Goal: Task Accomplishment & Management: Use online tool/utility

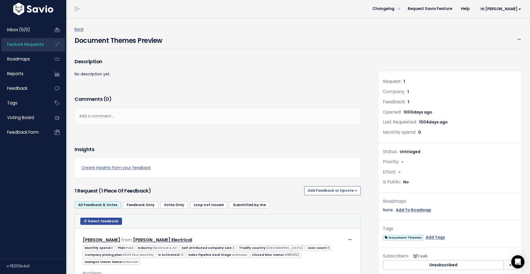
click at [239, 78] on div "Description No description yet." at bounding box center [217, 75] width 295 height 37
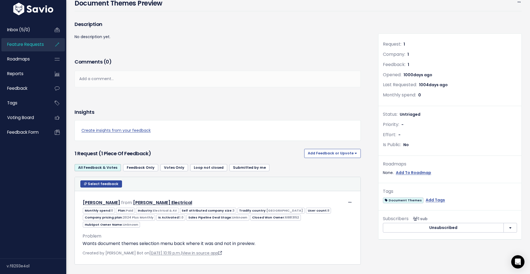
scroll to position [45, 0]
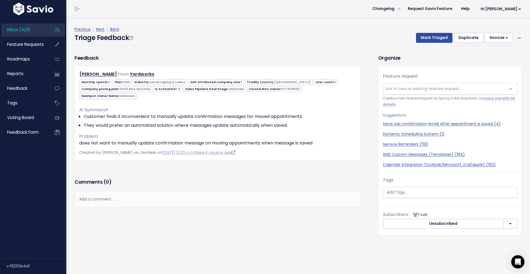
click at [238, 41] on div "Triage Feedback Mark Triaged Duplicate Snooze 1 day 3 days 7 days 14 days Edit …" at bounding box center [299, 39] width 448 height 13
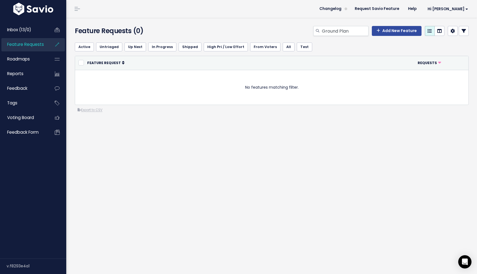
click at [345, 162] on div "Feature Requests (0) Ground Plan Add New Feature Active Untriaged Up Next In Pr…" at bounding box center [271, 146] width 411 height 256
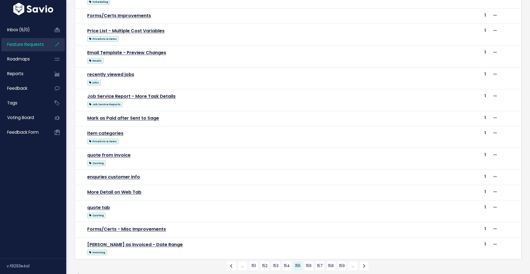
scroll to position [214, 0]
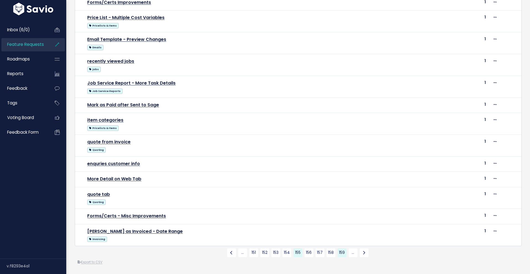
click at [344, 250] on link "159" at bounding box center [342, 252] width 9 height 9
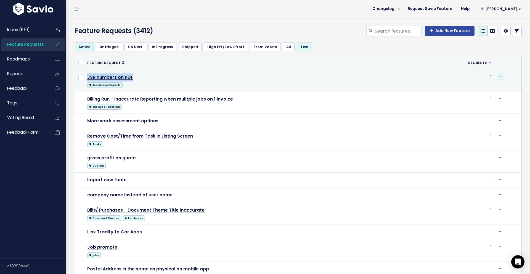
click at [502, 76] on icon at bounding box center [501, 77] width 3 height 4
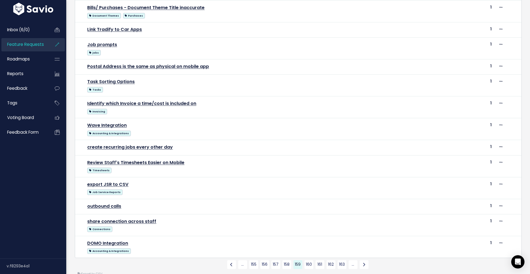
scroll to position [214, 0]
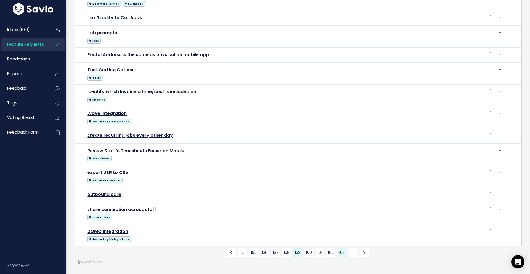
click at [342, 252] on link "163" at bounding box center [342, 252] width 9 height 9
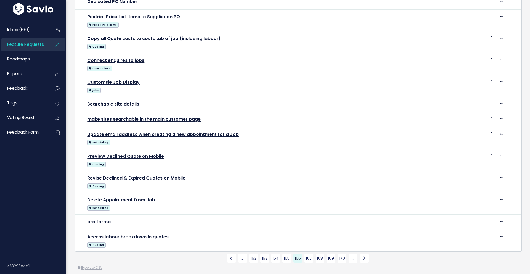
scroll to position [228, 0]
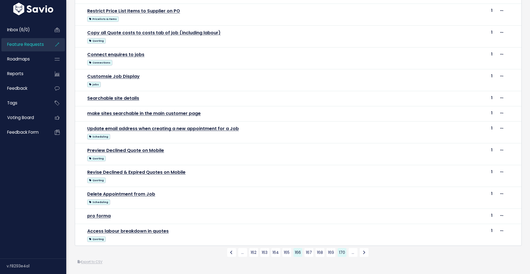
click at [341, 255] on link "170" at bounding box center [342, 252] width 9 height 9
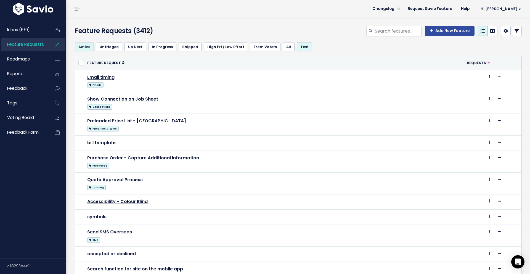
scroll to position [201, 0]
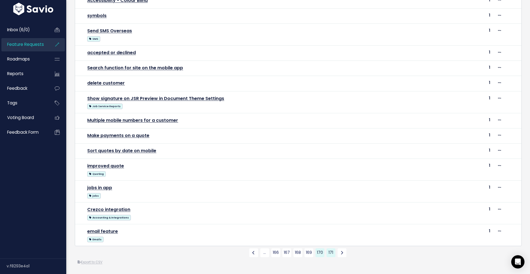
click at [332, 251] on link "171" at bounding box center [331, 252] width 9 height 9
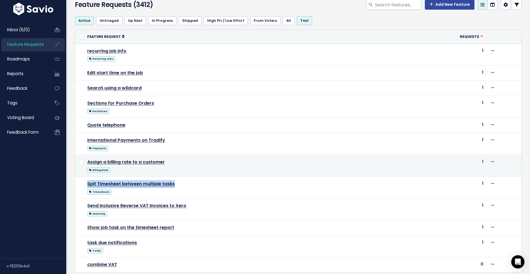
scroll to position [27, 0]
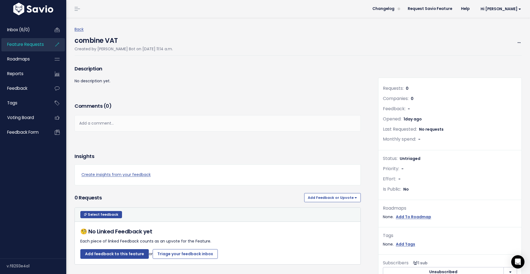
scroll to position [29, 0]
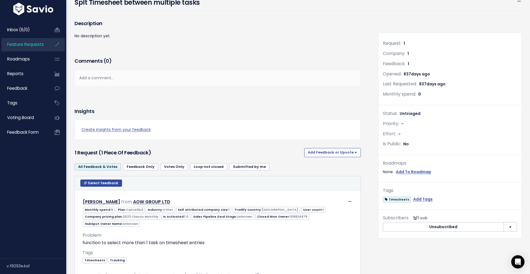
scroll to position [75, 0]
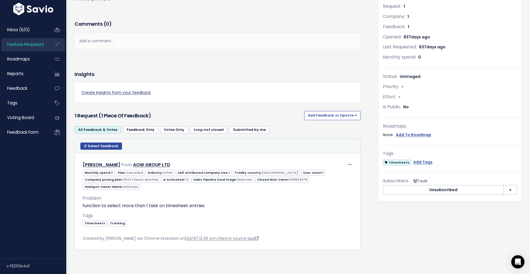
click at [139, 92] on link "Create insights from your feedback" at bounding box center [218, 92] width 273 height 7
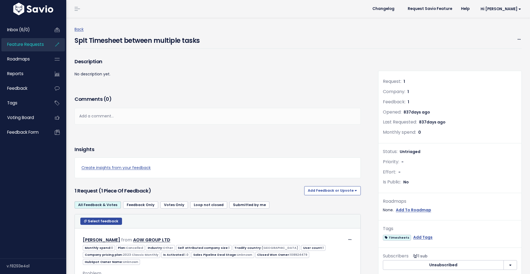
scroll to position [75, 0]
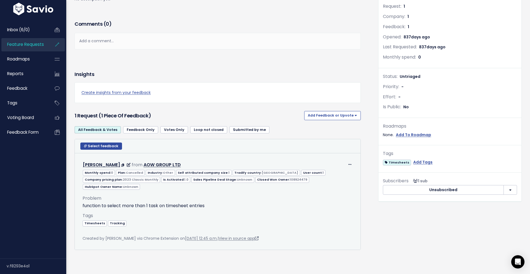
click at [195, 214] on div "Tags Timesheets Tracking" at bounding box center [218, 223] width 270 height 23
click at [261, 210] on div "Problem function to select more than 1 task on timesheet entries AI Summary Fun…" at bounding box center [218, 212] width 270 height 45
click at [303, 202] on div "Problem function to select more than 1 task on timesheet entries" at bounding box center [218, 202] width 270 height 15
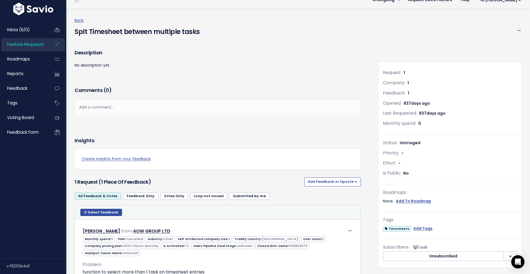
scroll to position [9, 0]
click at [410, 143] on span "Untriaged" at bounding box center [410, 143] width 21 height 6
click at [520, 28] on span at bounding box center [519, 30] width 5 height 7
click at [497, 56] on link "Merge" at bounding box center [500, 56] width 41 height 11
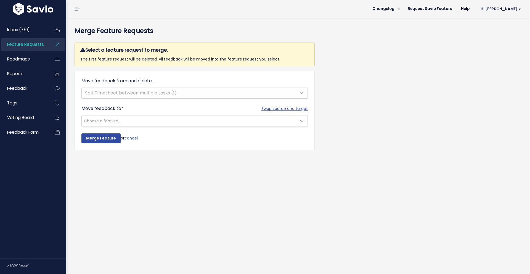
click at [295, 92] on div "Move feedback from and delete... Splt Timesheet between multiple tasks (1)" at bounding box center [195, 88] width 227 height 21
click at [301, 94] on div "Move feedback from and delete... Splt Timesheet between multiple tasks (1)" at bounding box center [195, 88] width 227 height 21
click at [228, 128] on form "Move feedback from and delete... Splt Timesheet between multiple tasks (1) Swap…" at bounding box center [195, 111] width 227 height 66
click at [301, 120] on span at bounding box center [301, 121] width 11 height 11
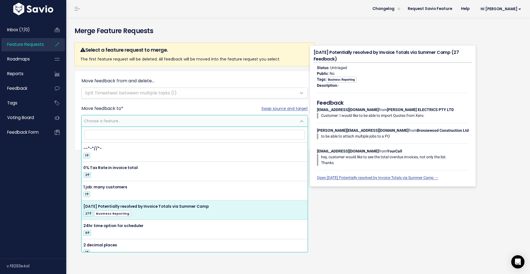
click at [361, 209] on div "Merge Feature Requests Select a feature request to merge. The first feature req…" at bounding box center [298, 146] width 464 height 256
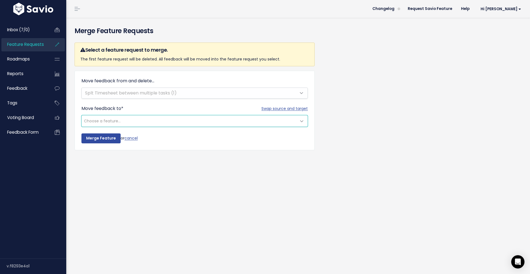
click at [303, 120] on span at bounding box center [301, 121] width 11 height 11
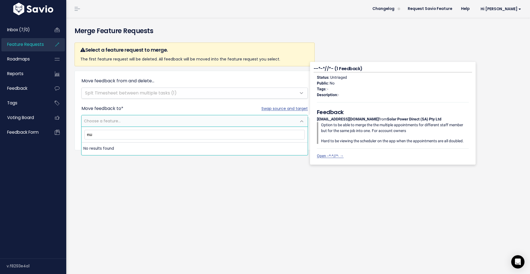
type input "е"
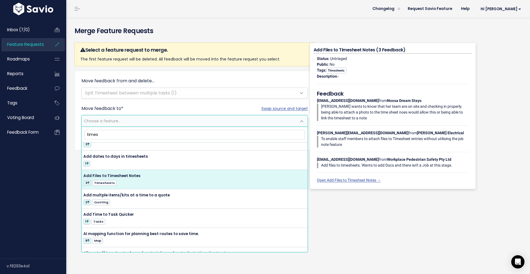
scroll to position [43, 0]
type input "timesheets"
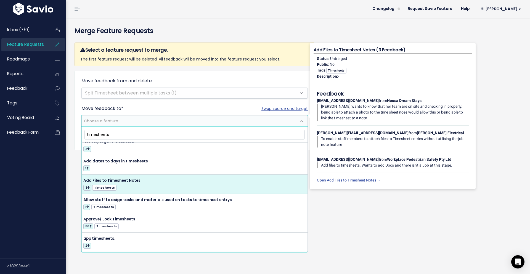
scroll to position [7, 0]
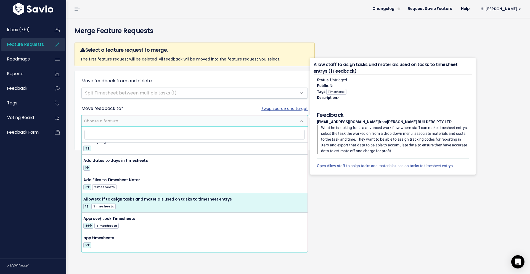
select select "48603"
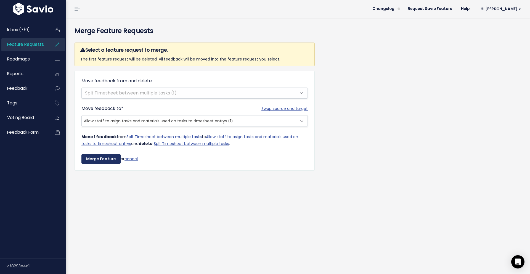
click at [103, 158] on input "Merge Feature" at bounding box center [101, 159] width 39 height 10
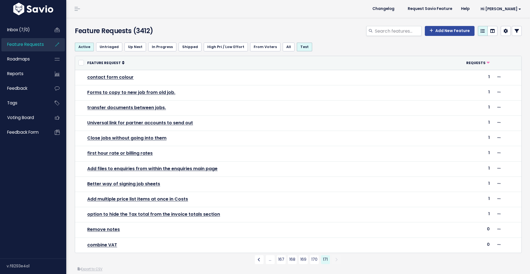
scroll to position [7, 0]
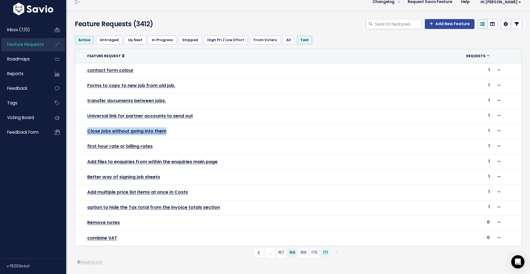
click at [291, 254] on link "168" at bounding box center [292, 252] width 9 height 9
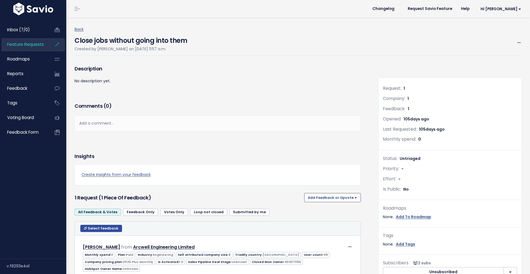
scroll to position [52, 0]
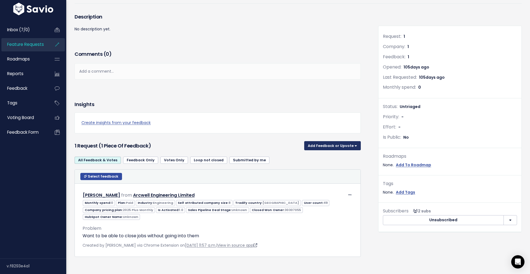
click at [360, 143] on button "Add Feedback or Upvote" at bounding box center [332, 145] width 57 height 9
click at [349, 77] on div "Comments ( 0 ) Add a comment... | | | | Add a comment... xxxxxxxxxx These are n…" at bounding box center [217, 72] width 295 height 47
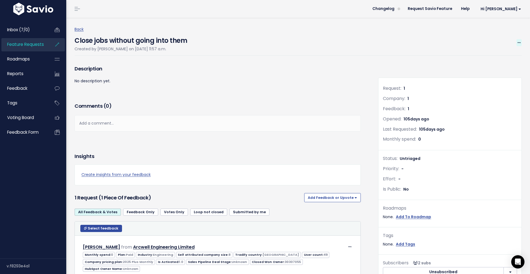
click at [521, 40] on span at bounding box center [519, 42] width 5 height 7
click at [494, 70] on link "Merge" at bounding box center [500, 69] width 41 height 11
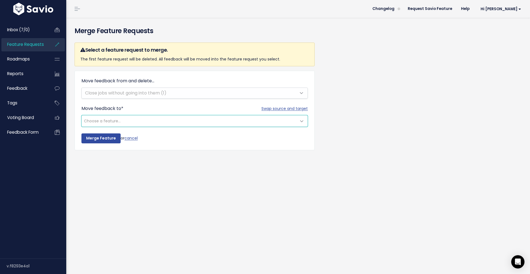
click at [171, 122] on span "Choose a feature..." at bounding box center [189, 120] width 215 height 11
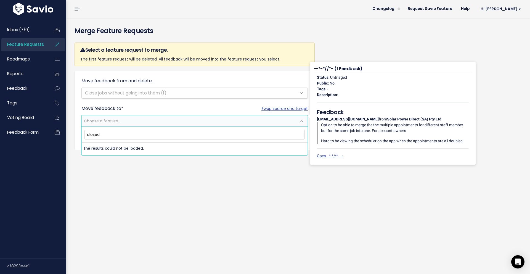
type input "close"
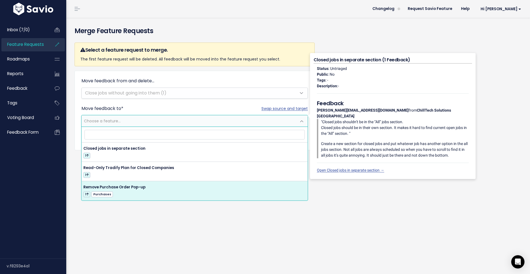
click at [102, 242] on div "Merge Feature Requests Select a feature request to merge. The first feature req…" at bounding box center [298, 146] width 464 height 256
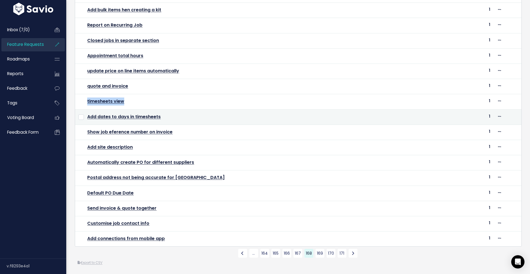
scroll to position [129, 0]
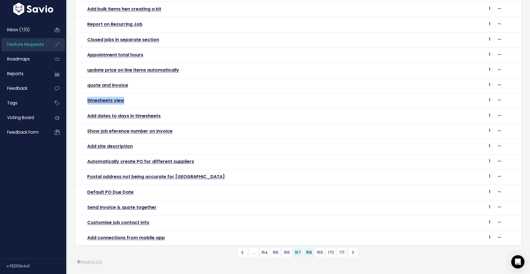
click at [296, 254] on link "167" at bounding box center [298, 252] width 9 height 9
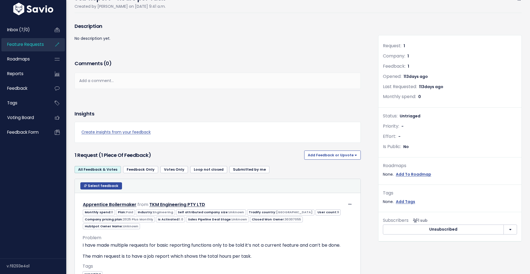
scroll to position [86, 0]
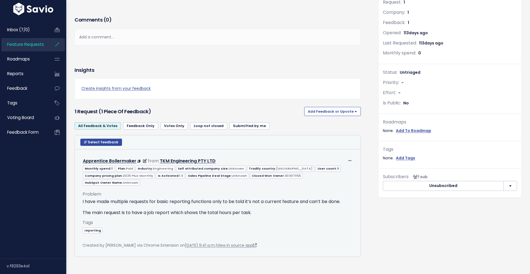
click at [214, 209] on p "The main request is to have a job report which shows the total hours per task." at bounding box center [218, 212] width 270 height 7
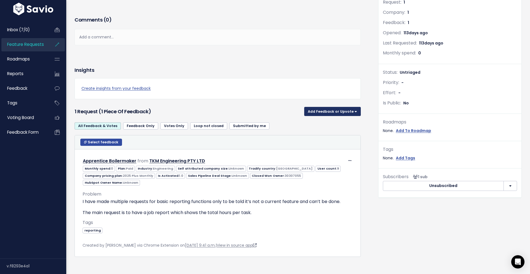
click at [353, 107] on button "Add Feedback or Upvote" at bounding box center [332, 111] width 57 height 9
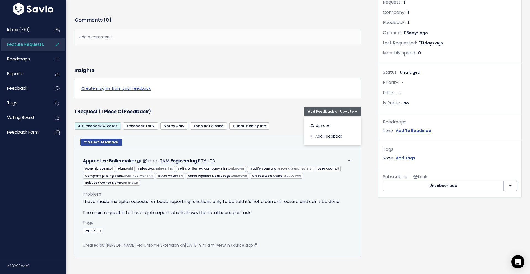
click at [216, 219] on div "Tags reporting" at bounding box center [218, 230] width 270 height 23
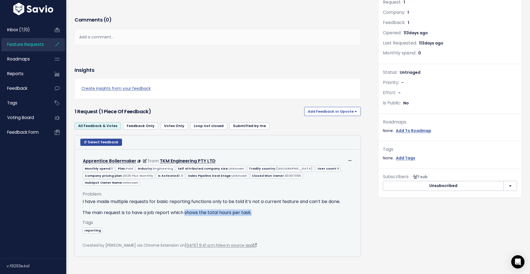
drag, startPoint x: 258, startPoint y: 207, endPoint x: 185, endPoint y: 205, distance: 72.7
click at [185, 209] on p "The main request is to have a job report which shows the total hours per task." at bounding box center [218, 212] width 270 height 7
copy p "shows the total hours per task."
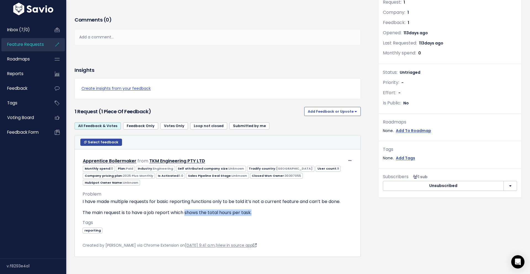
scroll to position [0, 0]
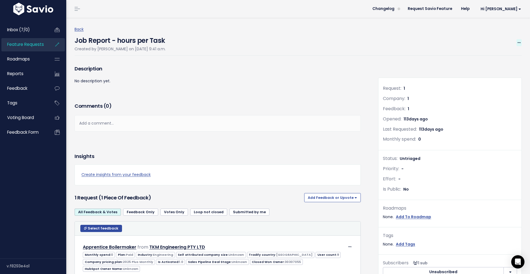
click at [521, 44] on span at bounding box center [519, 42] width 5 height 7
click at [497, 69] on link "Merge" at bounding box center [500, 69] width 41 height 11
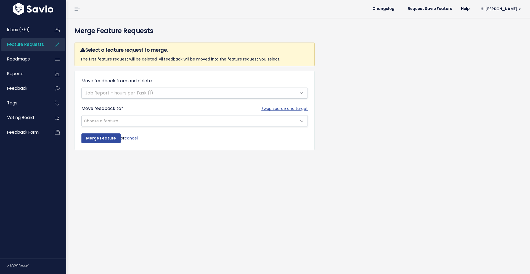
click at [165, 120] on span "Choose a feature..." at bounding box center [189, 120] width 215 height 11
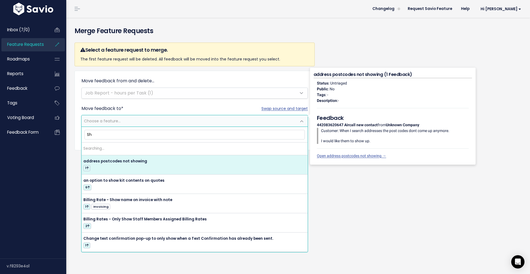
type input "S"
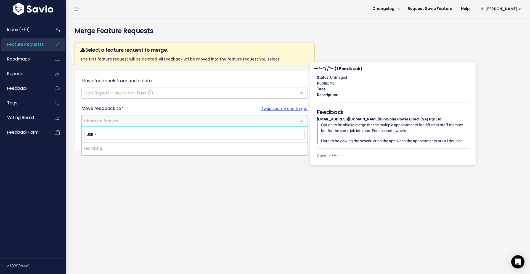
type input "JSR -"
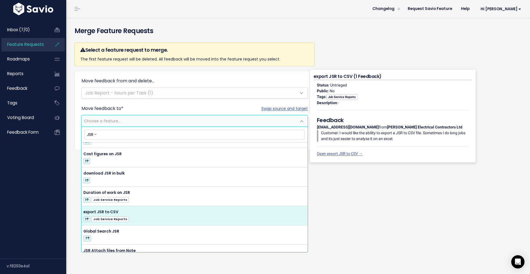
scroll to position [32, 0]
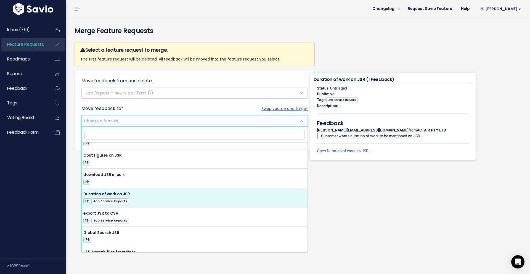
select select "23400"
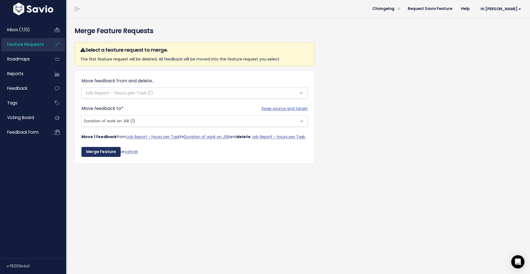
click at [107, 150] on input "Merge Feature" at bounding box center [101, 152] width 39 height 10
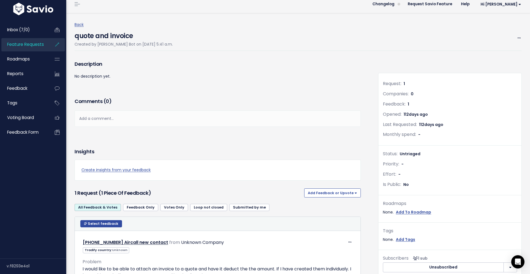
scroll to position [51, 0]
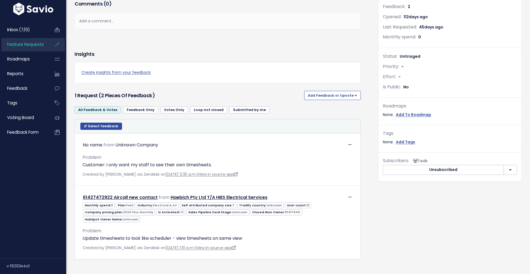
scroll to position [104, 0]
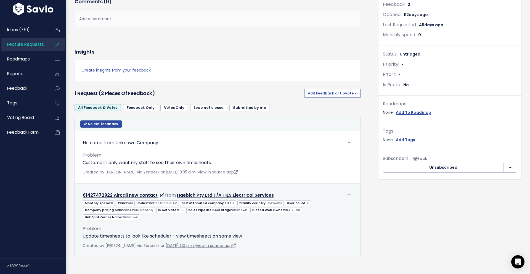
click at [289, 242] on div "Created by [PERSON_NAME] via Zendesk on [DATE] 1:10 p.m. | View in source app" at bounding box center [218, 245] width 270 height 7
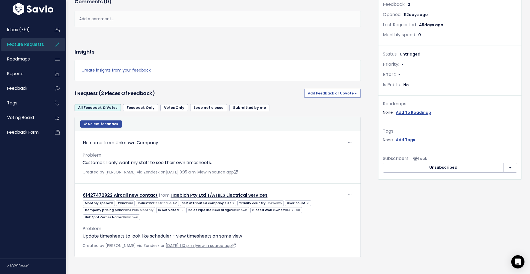
click at [163, 260] on div "Description No description yet. Comments ( 0 ) Add a comment... | | | | Add a c…" at bounding box center [222, 115] width 304 height 313
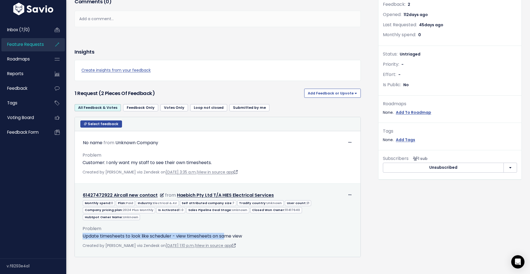
drag, startPoint x: 83, startPoint y: 229, endPoint x: 228, endPoint y: 230, distance: 144.5
click at [228, 233] on p "Update timesheets to look like scheduler - view timesheets on same view" at bounding box center [218, 236] width 270 height 7
click at [259, 242] on div "Created by Ben Eivers via Zendesk on June 10, 2025, 1:10 p.m. | View in source …" at bounding box center [218, 245] width 270 height 7
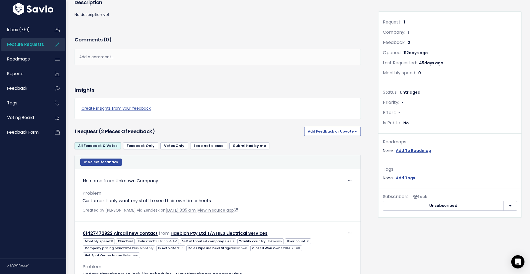
scroll to position [10, 0]
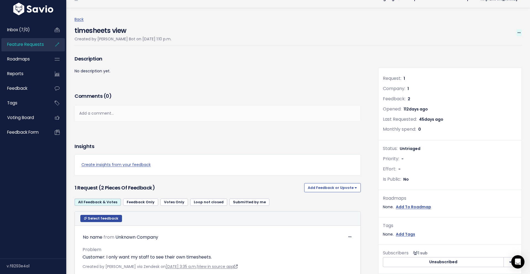
click at [520, 29] on span at bounding box center [519, 32] width 5 height 7
click at [492, 57] on link "Merge" at bounding box center [500, 59] width 41 height 11
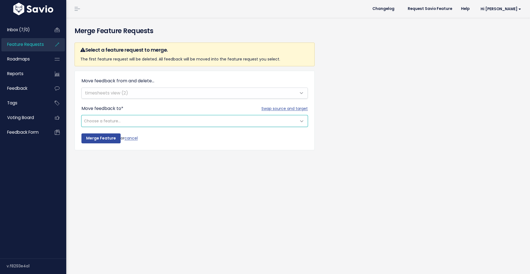
click at [147, 124] on span "Choose a feature..." at bounding box center [189, 120] width 215 height 11
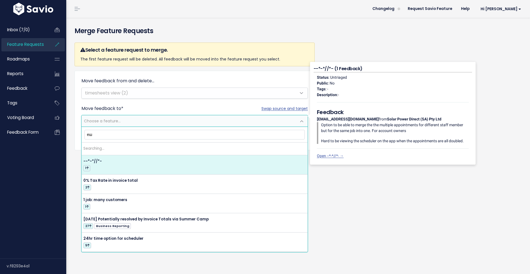
type input "е"
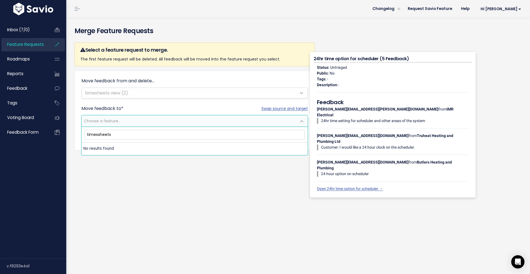
click at [99, 136] on input "timessheets" at bounding box center [195, 135] width 220 height 10
type input "timesheets"
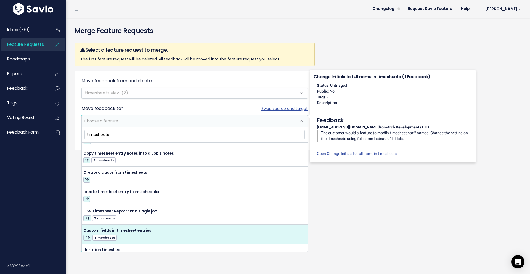
scroll to position [263, 0]
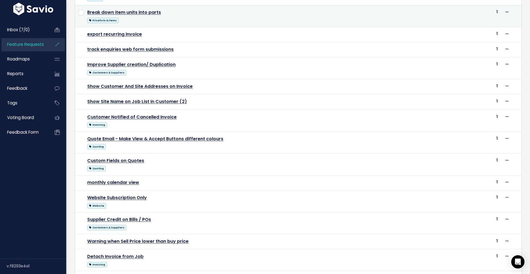
scroll to position [201, 0]
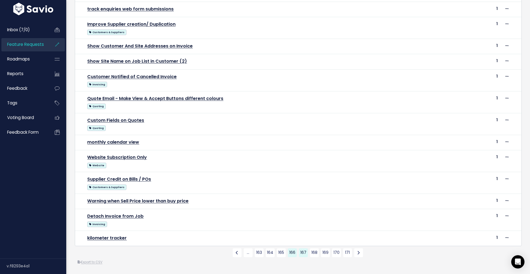
click at [293, 252] on link "166" at bounding box center [292, 252] width 9 height 9
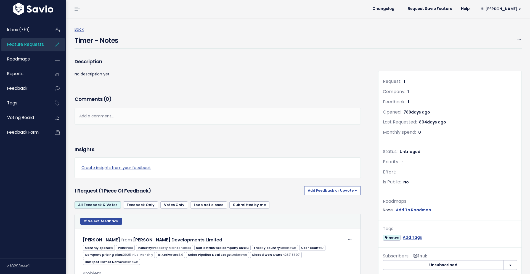
scroll to position [81, 0]
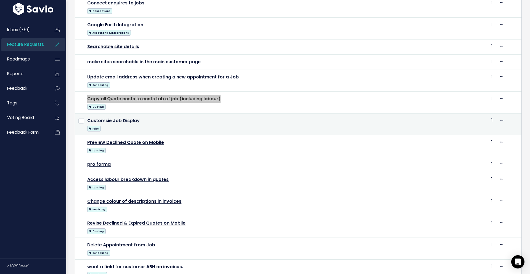
scroll to position [221, 0]
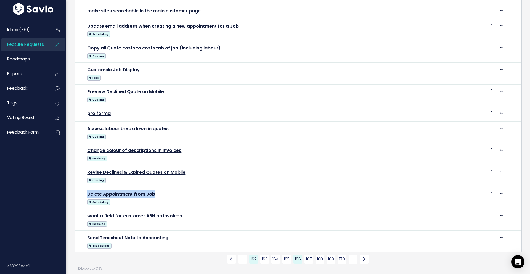
click at [254, 260] on link "162" at bounding box center [253, 259] width 9 height 9
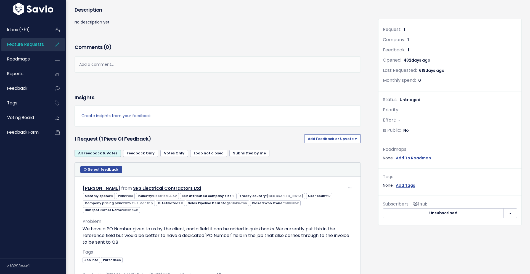
scroll to position [58, 0]
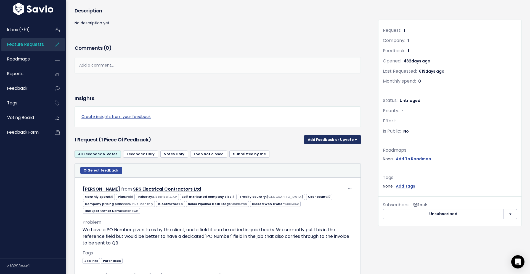
click at [355, 137] on button "Add Feedback or Upvote" at bounding box center [332, 139] width 57 height 9
click at [282, 157] on ul "All Feedback & Votes Feedback Only Votes Only Loop not closed Submitted by me" at bounding box center [218, 153] width 287 height 7
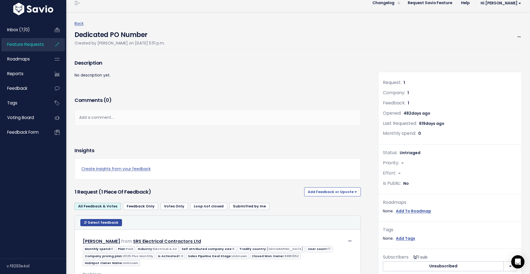
scroll to position [0, 0]
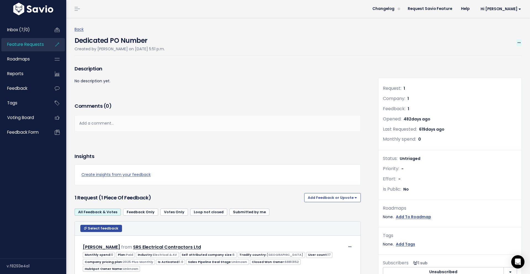
click at [520, 40] on span at bounding box center [519, 42] width 5 height 7
click at [490, 69] on link "Merge" at bounding box center [500, 69] width 41 height 11
click at [175, 80] on p "No description yet." at bounding box center [218, 81] width 287 height 7
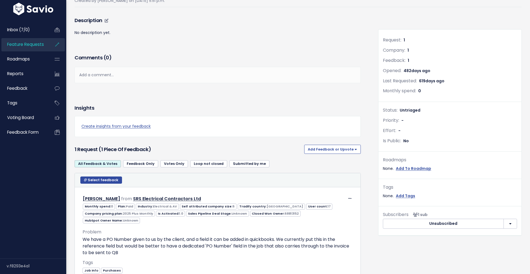
scroll to position [88, 0]
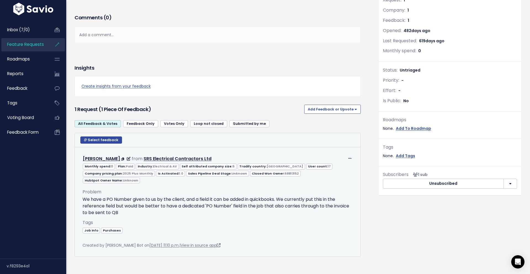
click at [262, 196] on p "We have a PO Number given to us by the client, and a field it can be added in q…" at bounding box center [218, 206] width 270 height 20
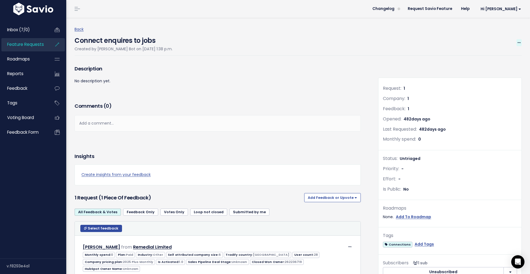
click at [520, 43] on icon at bounding box center [519, 43] width 3 height 4
click at [490, 68] on link "Merge" at bounding box center [500, 69] width 41 height 11
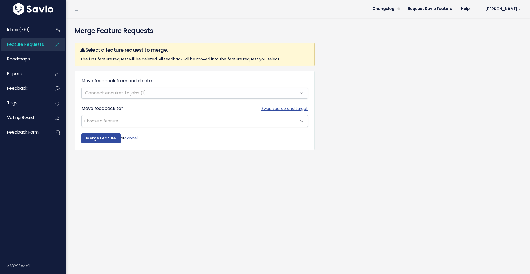
click at [142, 91] on div "Move feedback from and delete... Connect enquires to jobs (1)" at bounding box center [195, 88] width 227 height 21
click at [136, 121] on span "Choose a feature..." at bounding box center [189, 120] width 215 height 11
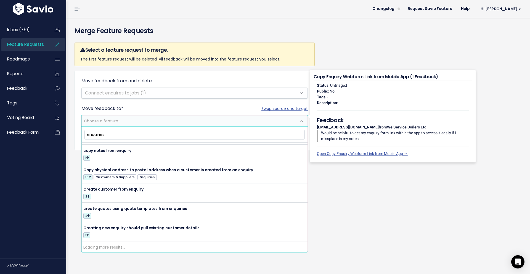
scroll to position [289, 0]
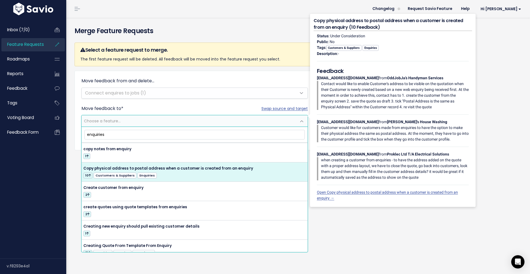
type input "enquiries"
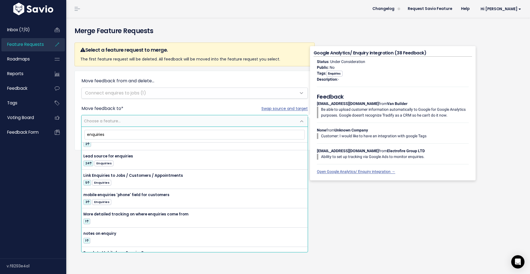
scroll to position [901, 0]
select select "14799"
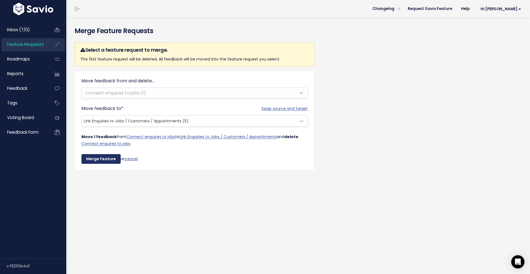
click at [110, 157] on input "Merge Feature" at bounding box center [101, 159] width 39 height 10
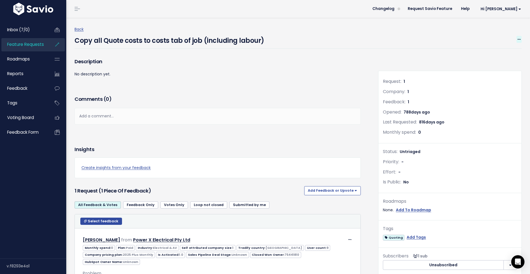
click at [519, 39] on icon at bounding box center [519, 40] width 3 height 4
click at [497, 65] on link "Merge" at bounding box center [500, 65] width 41 height 11
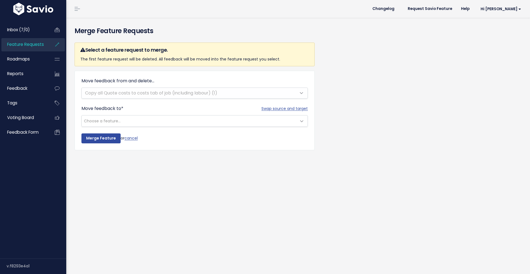
click at [150, 119] on span "Choose a feature..." at bounding box center [189, 120] width 215 height 11
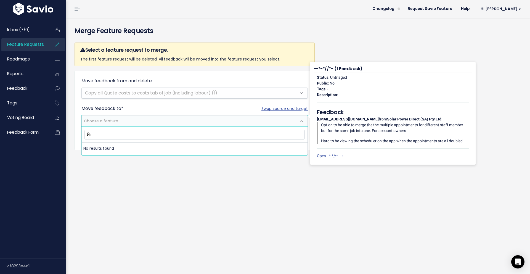
type input "Й"
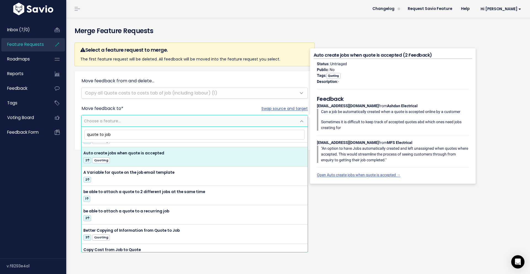
scroll to position [73, 0]
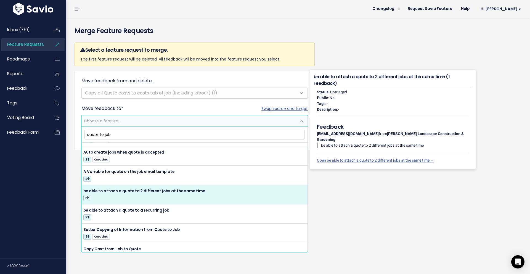
type input "quote to job"
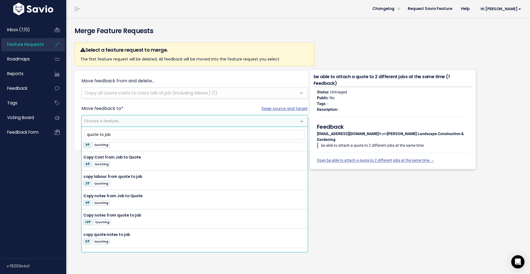
scroll to position [164, 0]
select select "44727"
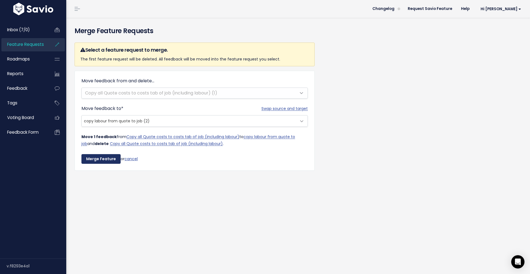
click at [104, 159] on input "Merge Feature" at bounding box center [101, 159] width 39 height 10
